Goal: Transaction & Acquisition: Purchase product/service

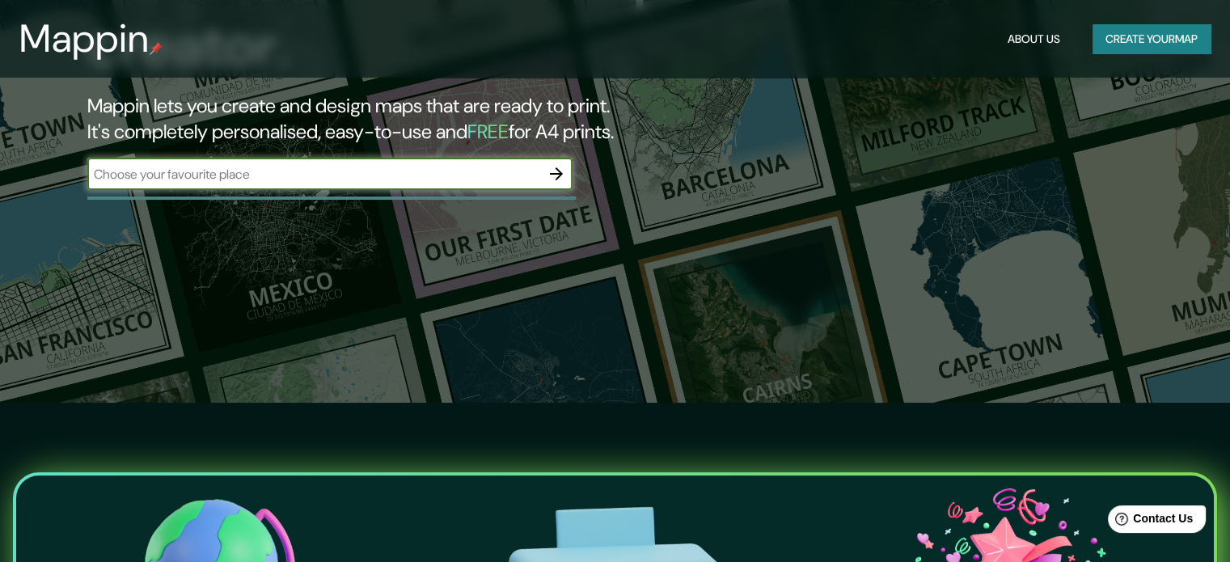
scroll to position [162, 0]
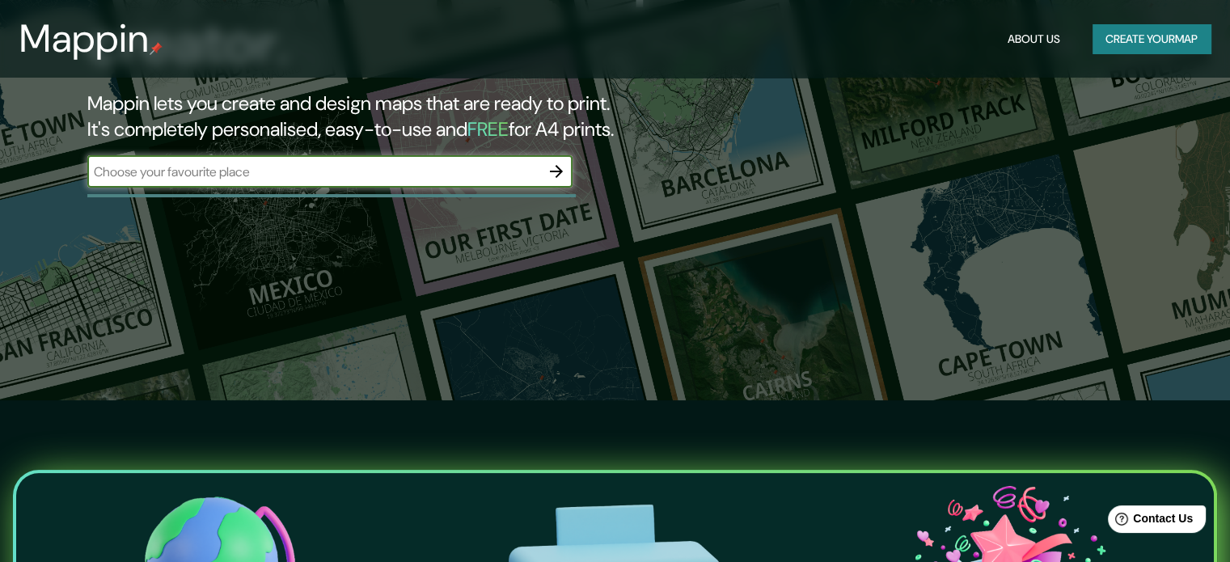
click at [407, 181] on div "​" at bounding box center [329, 171] width 485 height 32
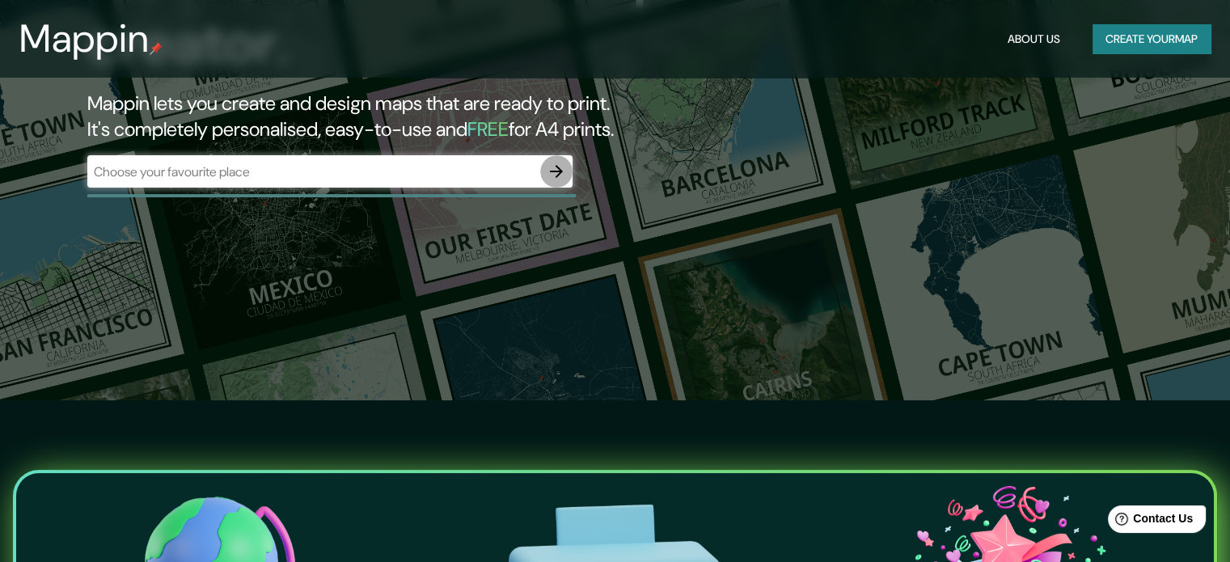
click at [563, 164] on icon "button" at bounding box center [556, 171] width 19 height 19
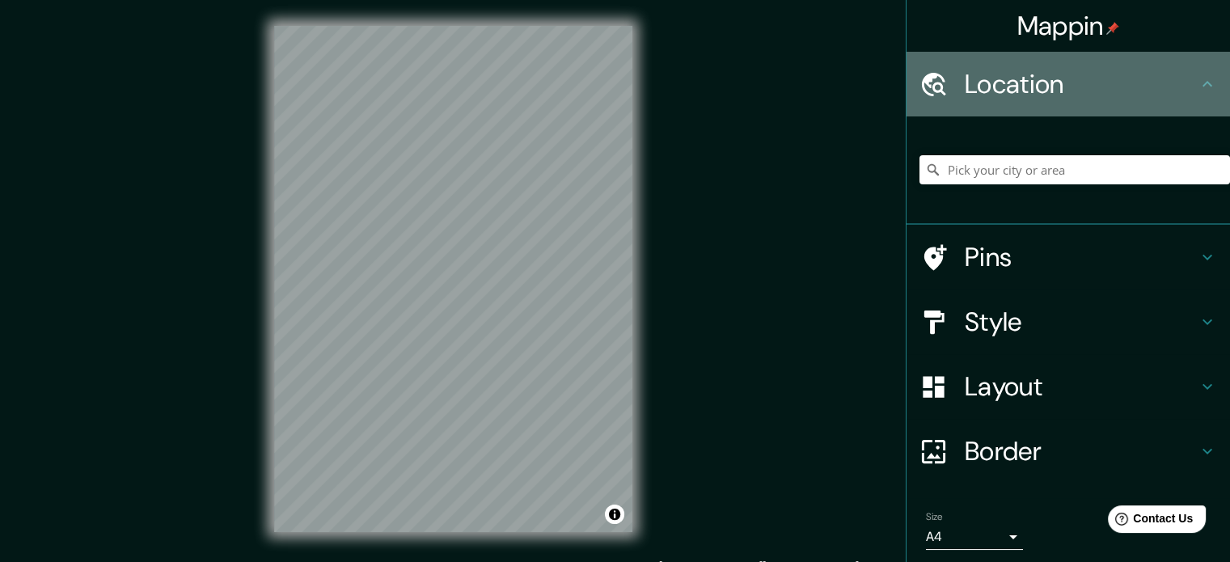
click at [981, 84] on h4 "Location" at bounding box center [1081, 84] width 233 height 32
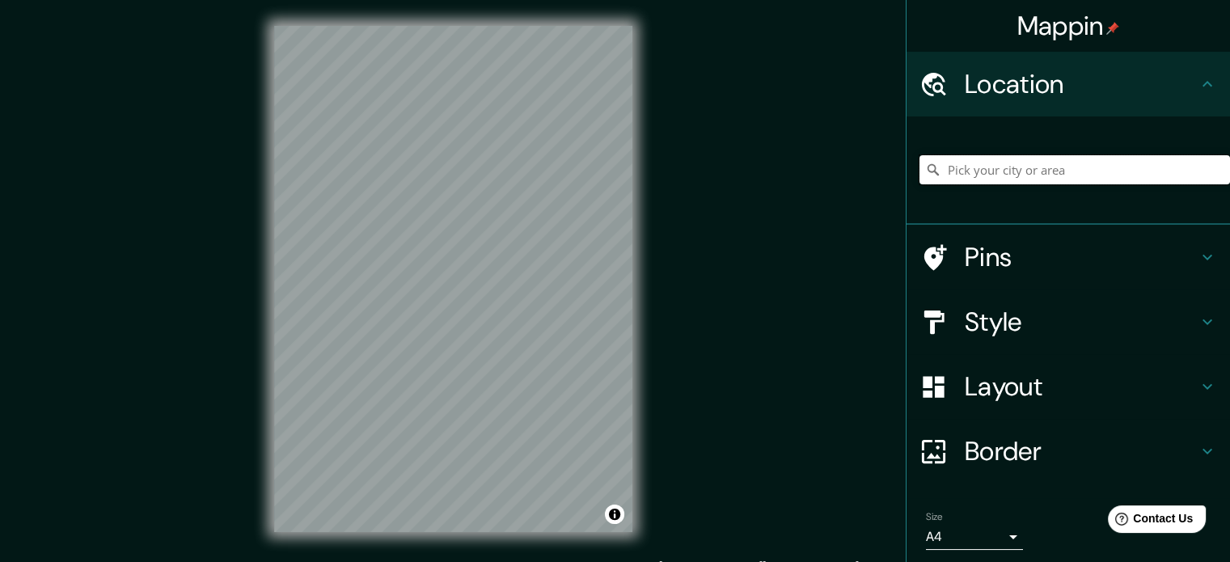
click at [1110, 172] on input "Pick your city or area" at bounding box center [1075, 169] width 311 height 29
paste input "[STREET_ADDRESS][DEMOGRAPHIC_DATA][PERSON_NAME][PERSON_NAME]."
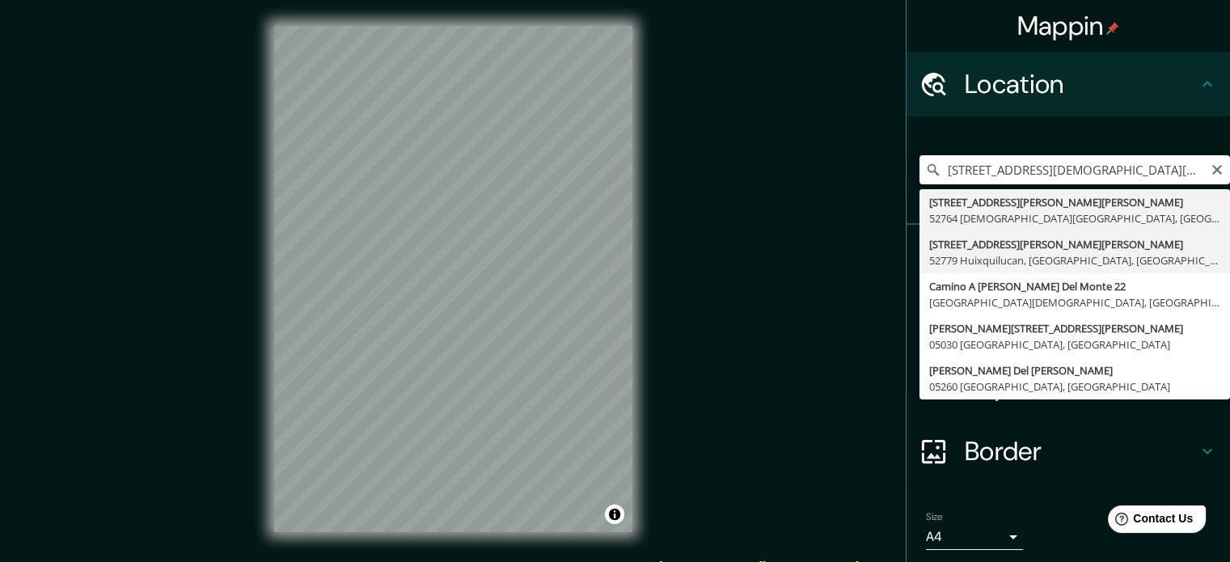
type input "[STREET_ADDRESS][PERSON_NAME][PERSON_NAME]"
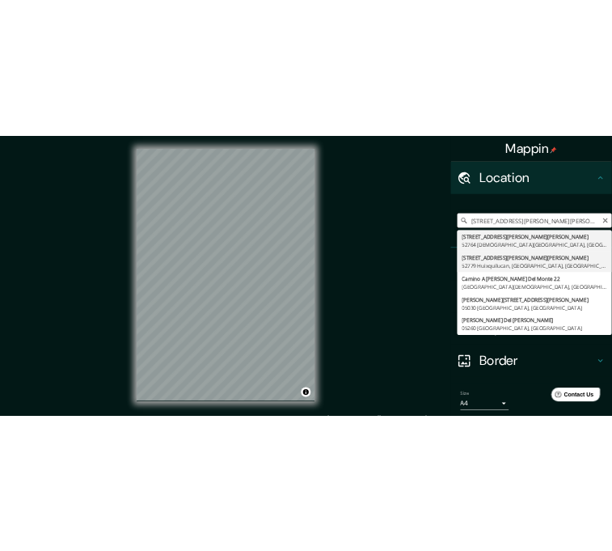
scroll to position [0, 0]
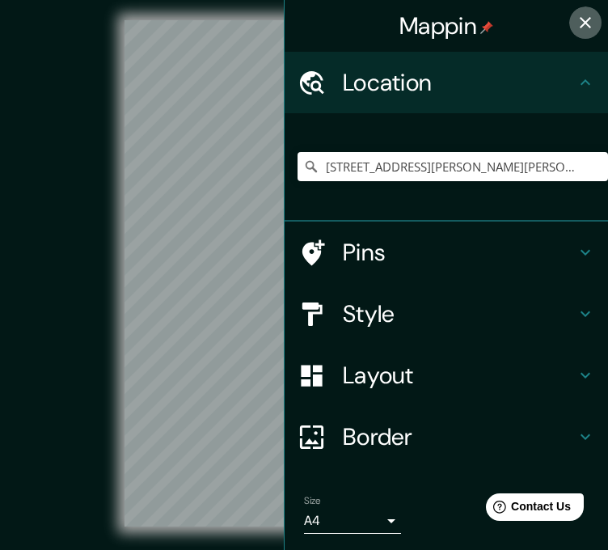
drag, startPoint x: 578, startPoint y: 22, endPoint x: 569, endPoint y: 28, distance: 10.4
click at [576, 25] on icon "button" at bounding box center [585, 22] width 19 height 19
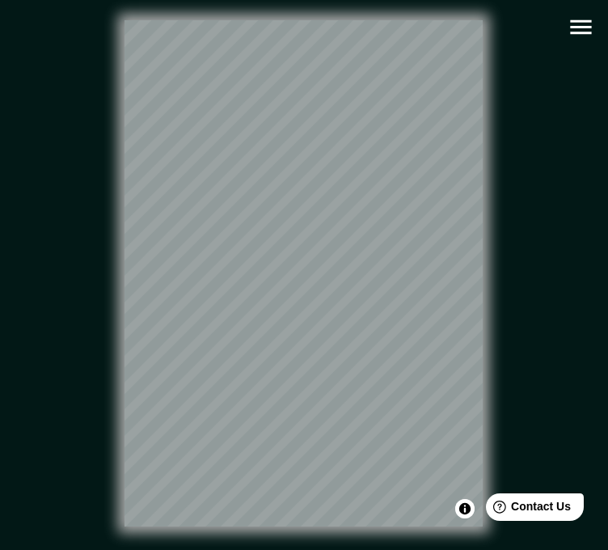
click at [205, 550] on html "Mappin Location [STREET_ADDRESS][PERSON_NAME] Pins Style Layout Border Choose a…" at bounding box center [304, 275] width 608 height 550
click at [569, 25] on icon "button" at bounding box center [581, 27] width 28 height 28
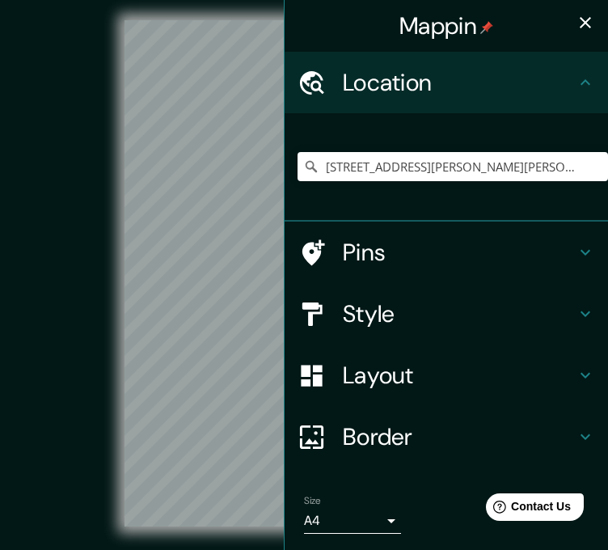
click at [367, 333] on div "Style" at bounding box center [447, 313] width 324 height 61
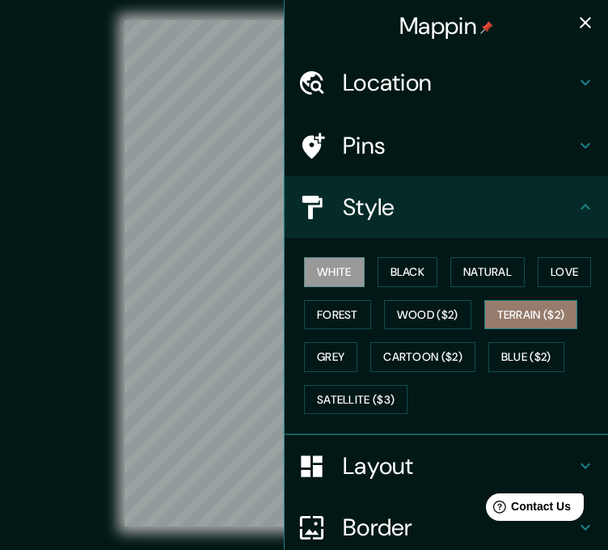
click at [505, 317] on button "Terrain ($2)" at bounding box center [531, 315] width 94 height 30
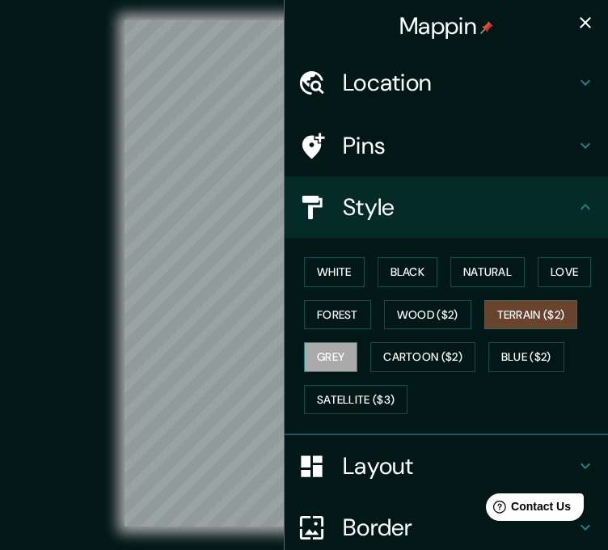
click at [332, 357] on button "Grey" at bounding box center [330, 357] width 53 height 30
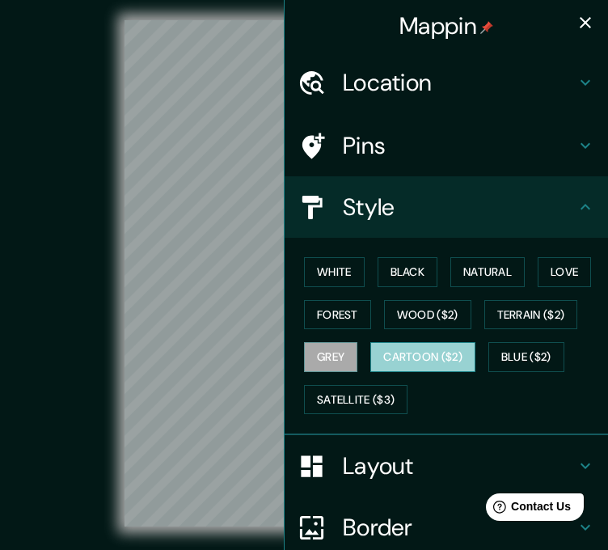
click at [417, 353] on button "Cartoon ($2)" at bounding box center [422, 357] width 105 height 30
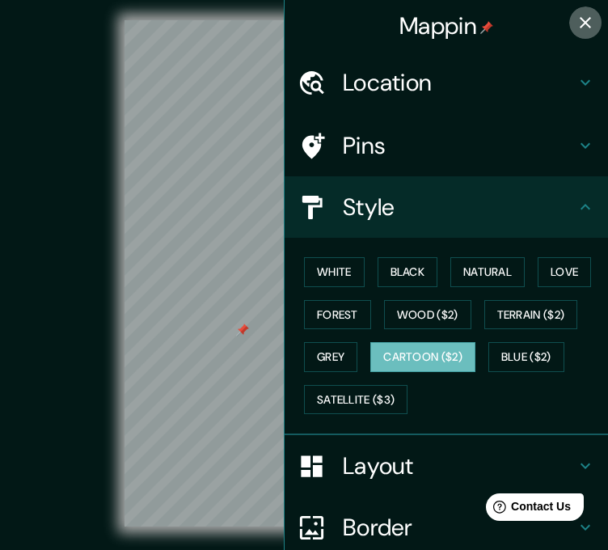
click at [576, 26] on icon "button" at bounding box center [585, 22] width 19 height 19
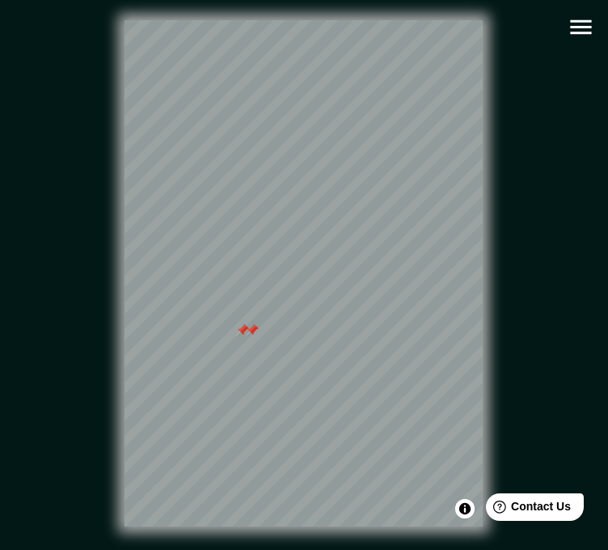
click at [257, 336] on div at bounding box center [252, 330] width 13 height 13
click at [244, 336] on div at bounding box center [242, 330] width 13 height 13
click at [531, 28] on div "© Mapbox © OpenStreetMap Improve this map" at bounding box center [305, 273] width 548 height 495
click at [526, 151] on div "© Mapbox © OpenStreetMap Improve this map" at bounding box center [305, 273] width 548 height 495
click at [538, 550] on html "Mappin Location [STREET_ADDRESS][PERSON_NAME][PERSON_NAME] Pins Style White Bla…" at bounding box center [304, 275] width 608 height 550
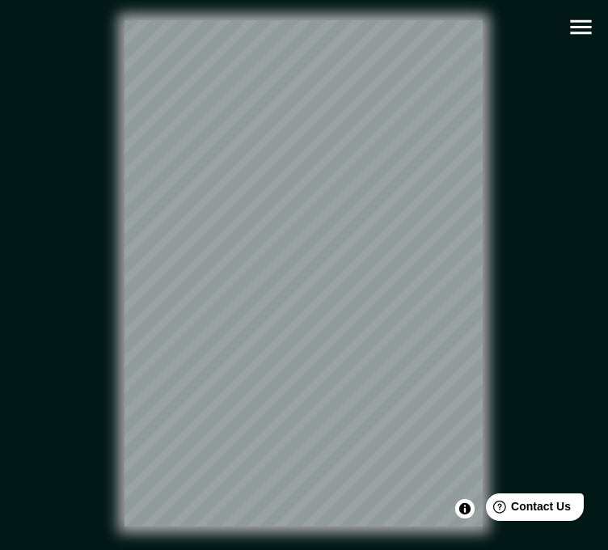
click at [505, 362] on div "© Mapbox © OpenStreetMap Improve this map" at bounding box center [305, 273] width 548 height 495
click at [573, 349] on div "© Mapbox © OpenStreetMap Improve this map" at bounding box center [305, 273] width 548 height 495
click at [0, 99] on html "Mappin Location [STREET_ADDRESS][PERSON_NAME][PERSON_NAME] Pins Style White Bla…" at bounding box center [304, 275] width 608 height 550
click at [100, 428] on div "© Mapbox © OpenStreetMap Improve this map" at bounding box center [305, 273] width 548 height 495
click at [579, 36] on icon "button" at bounding box center [581, 27] width 28 height 28
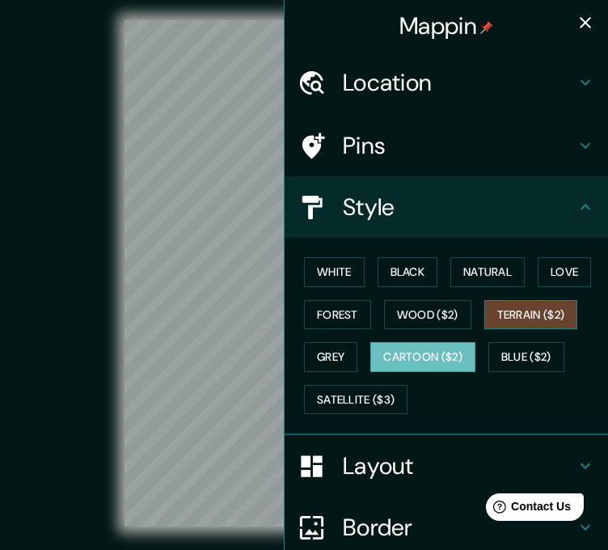
click at [501, 319] on button "Terrain ($2)" at bounding box center [531, 315] width 94 height 30
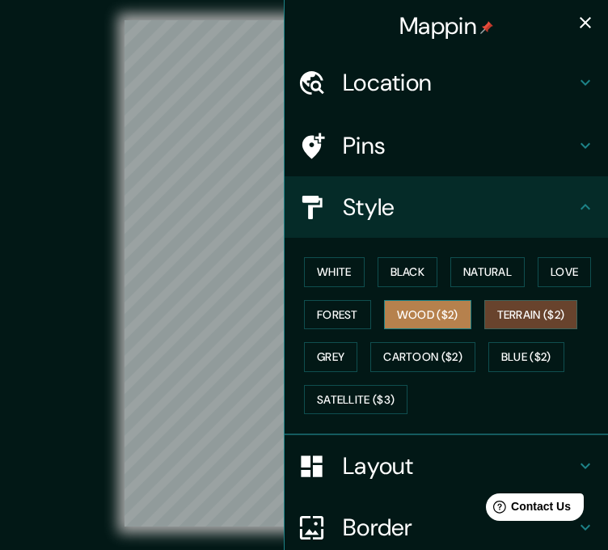
click at [404, 319] on button "Wood ($2)" at bounding box center [427, 315] width 87 height 30
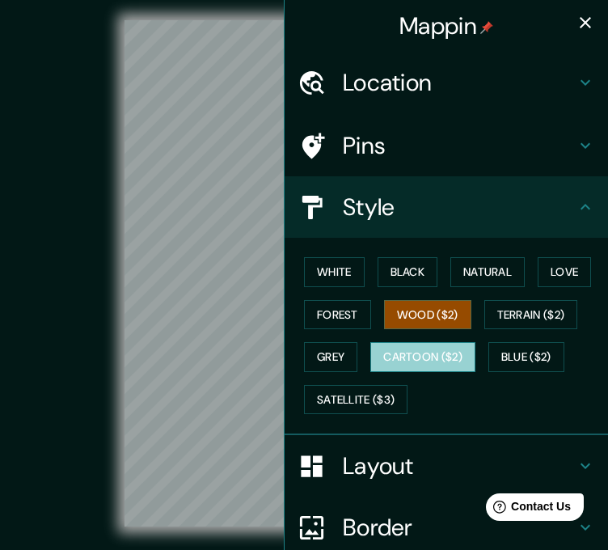
click at [387, 349] on button "Cartoon ($2)" at bounding box center [422, 357] width 105 height 30
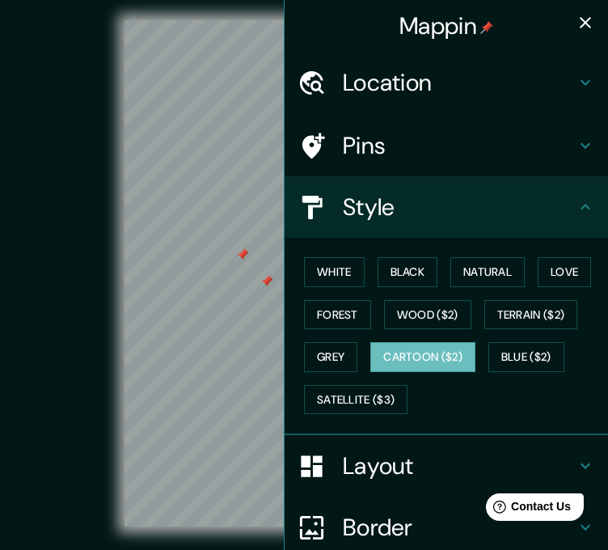
click at [243, 261] on div at bounding box center [242, 254] width 13 height 13
click at [327, 344] on button "Grey" at bounding box center [330, 357] width 53 height 30
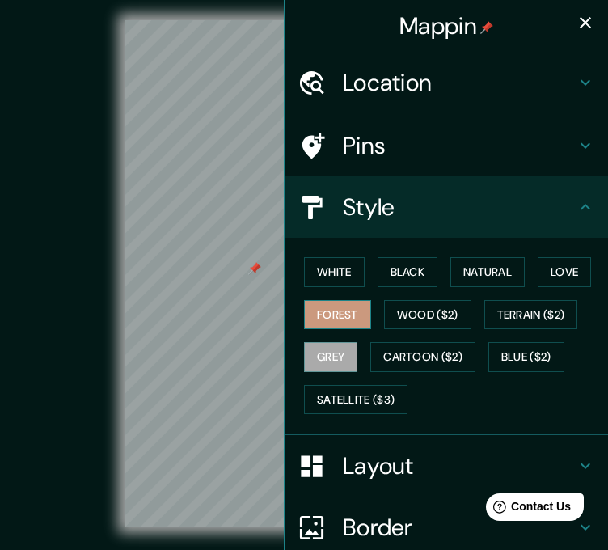
click at [316, 322] on button "Forest" at bounding box center [337, 315] width 67 height 30
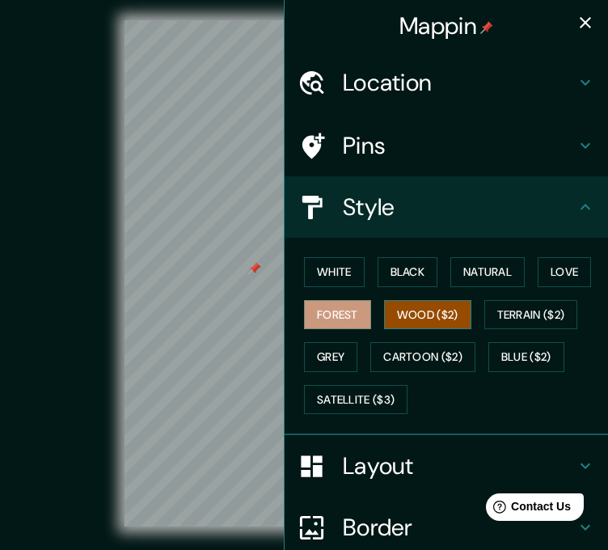
click at [403, 303] on button "Wood ($2)" at bounding box center [427, 315] width 87 height 30
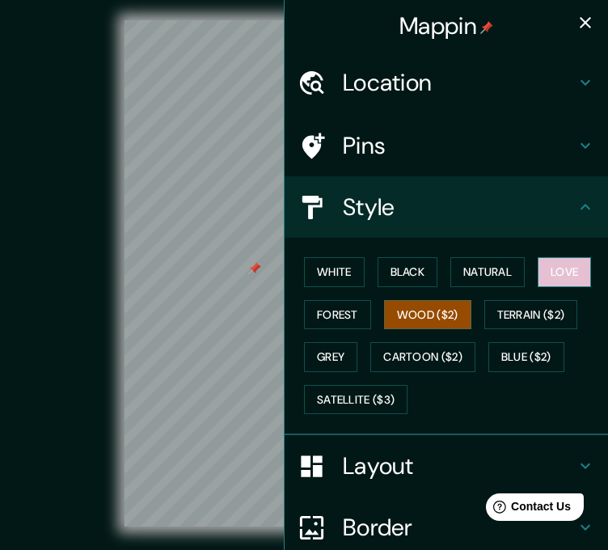
click at [553, 280] on button "Love" at bounding box center [564, 272] width 53 height 30
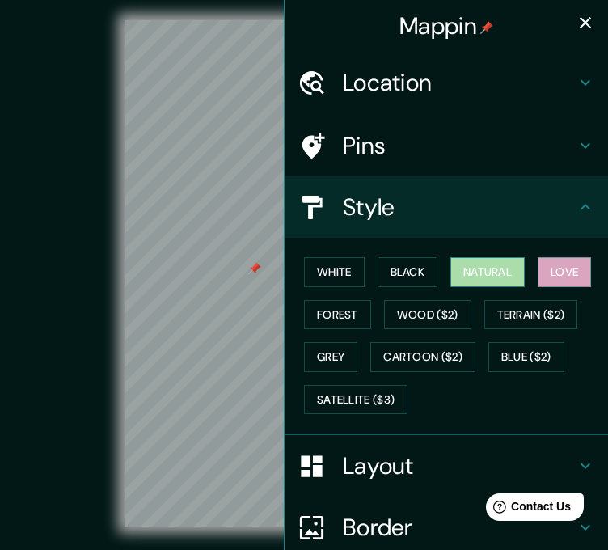
click at [496, 273] on button "Natural" at bounding box center [488, 272] width 74 height 30
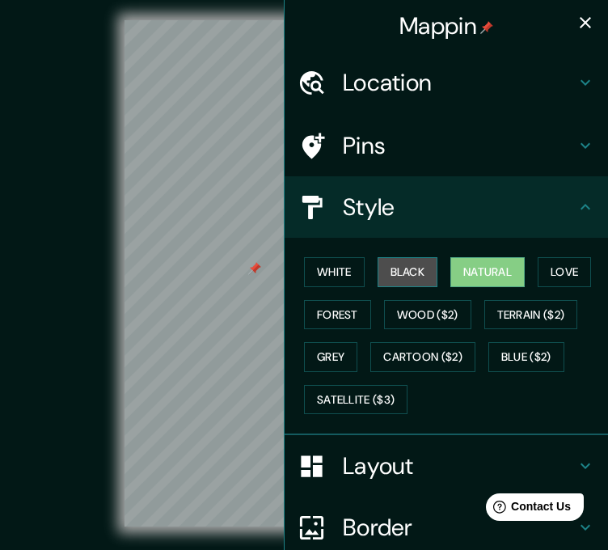
click at [400, 267] on button "Black" at bounding box center [408, 272] width 61 height 30
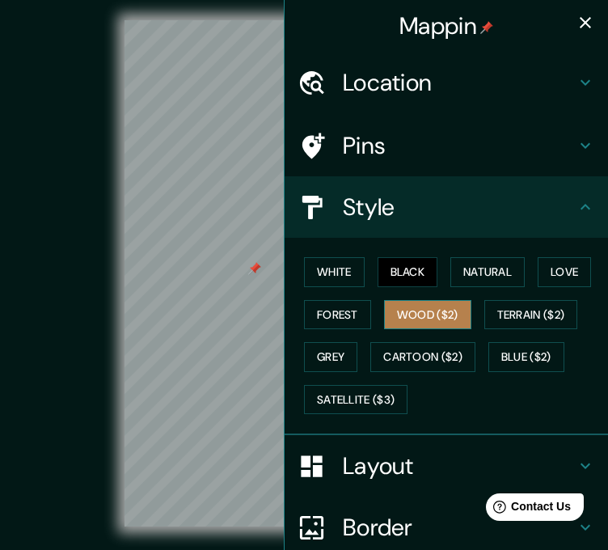
click at [413, 310] on button "Wood ($2)" at bounding box center [427, 315] width 87 height 30
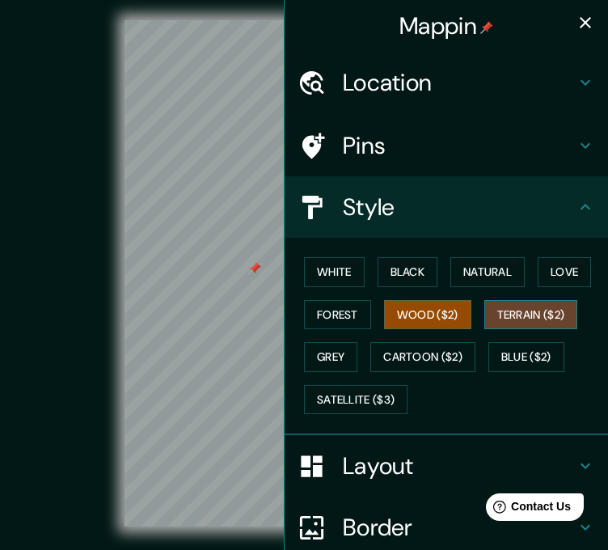
click at [493, 316] on button "Terrain ($2)" at bounding box center [531, 315] width 94 height 30
click at [430, 319] on button "Wood ($2)" at bounding box center [427, 315] width 87 height 30
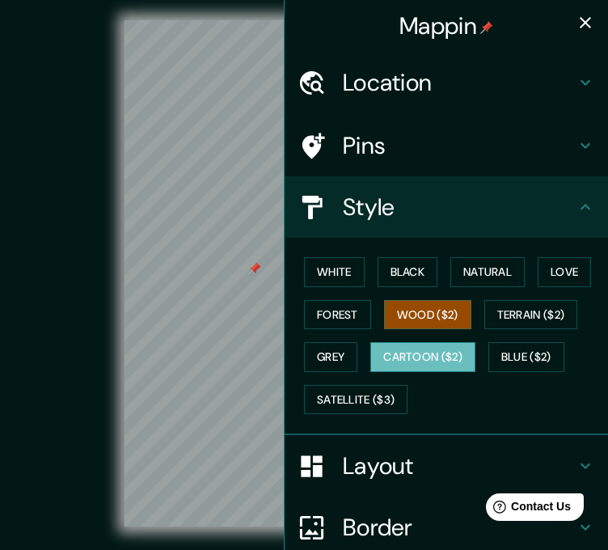
click at [399, 353] on button "Cartoon ($2)" at bounding box center [422, 357] width 105 height 30
click at [576, 28] on icon "button" at bounding box center [585, 22] width 19 height 19
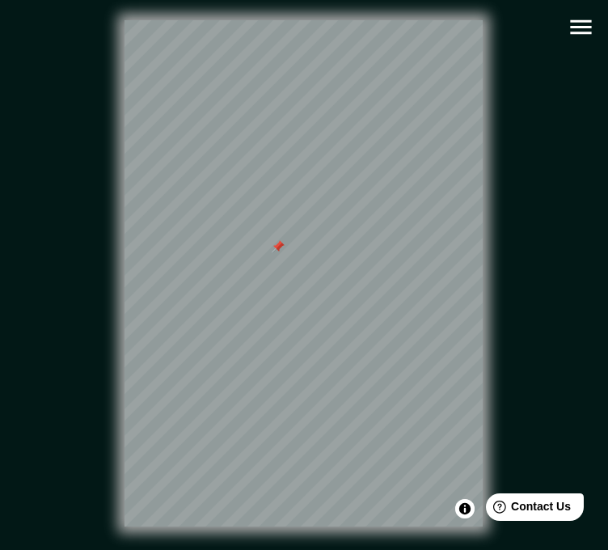
click at [278, 253] on div at bounding box center [278, 246] width 13 height 13
